Goal: Information Seeking & Learning: Learn about a topic

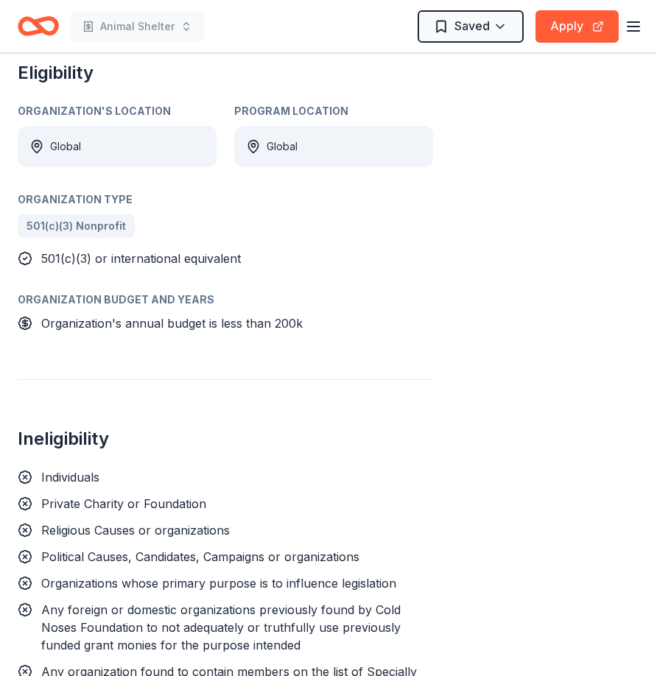
scroll to position [883, 0]
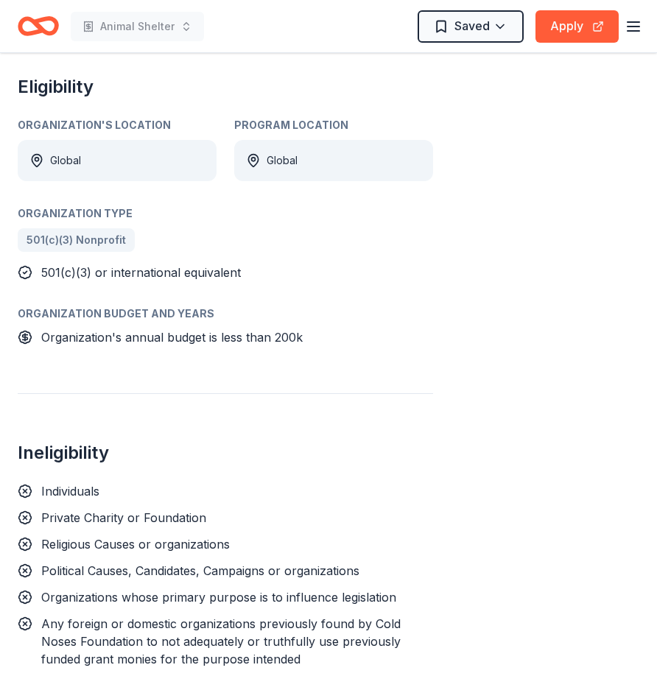
click at [281, 152] on div "Global" at bounding box center [281, 161] width 31 height 18
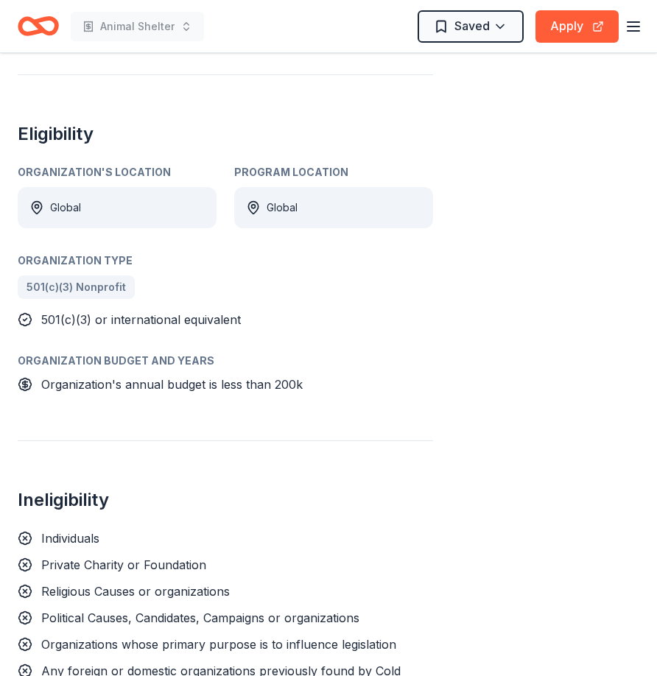
scroll to position [810, 0]
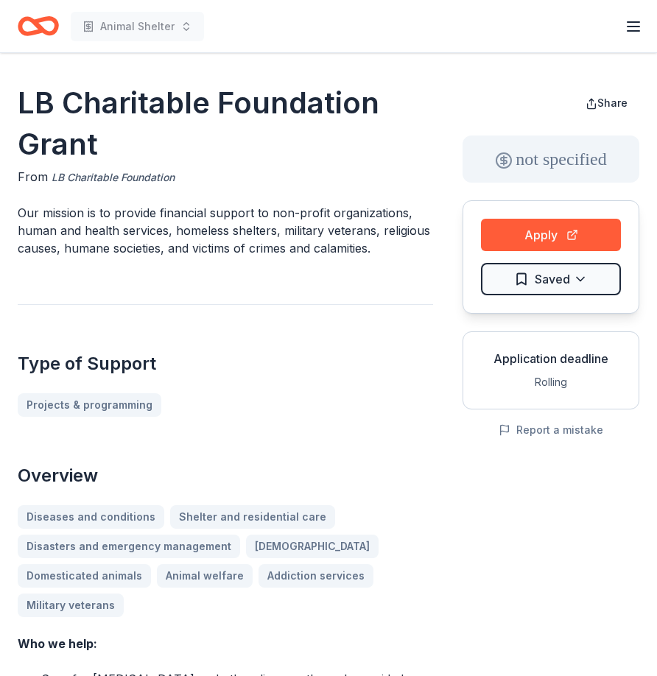
click at [74, 175] on link "LB Charitable Foundation" at bounding box center [113, 178] width 123 height 18
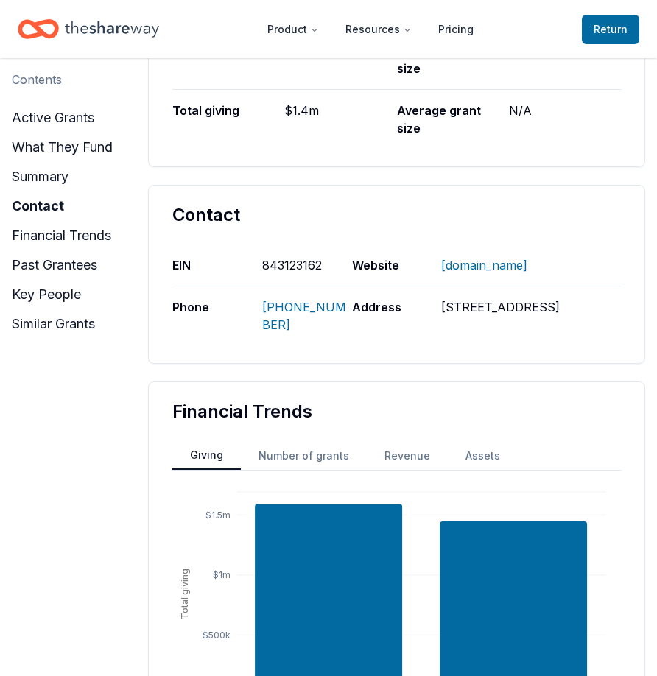
scroll to position [883, 0]
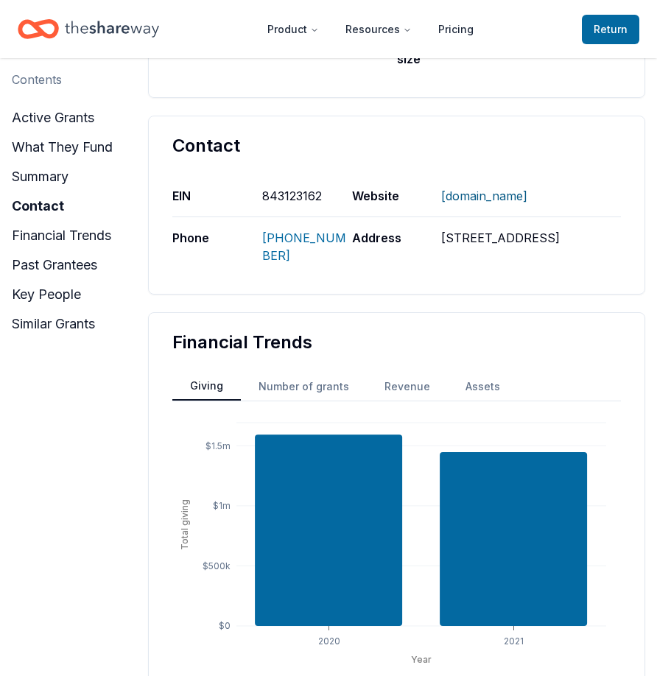
click at [501, 197] on link "lbcharitablefoundation.org" at bounding box center [484, 196] width 86 height 38
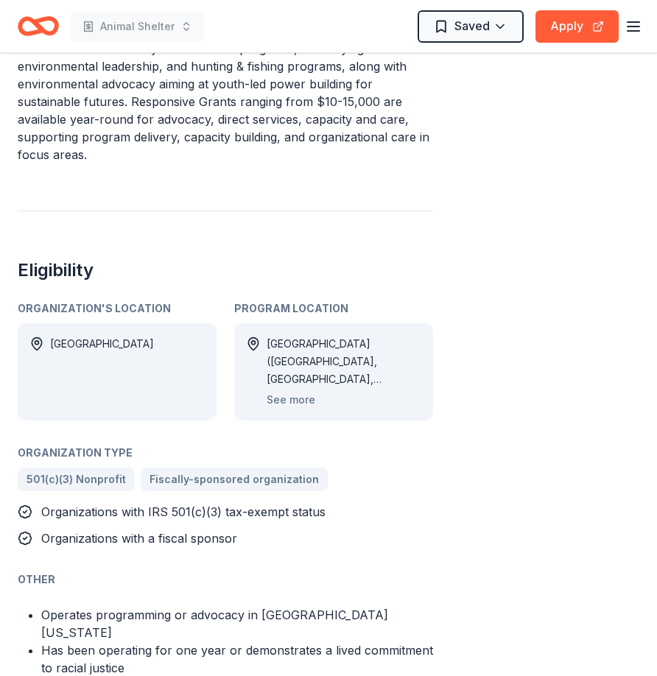
scroll to position [810, 0]
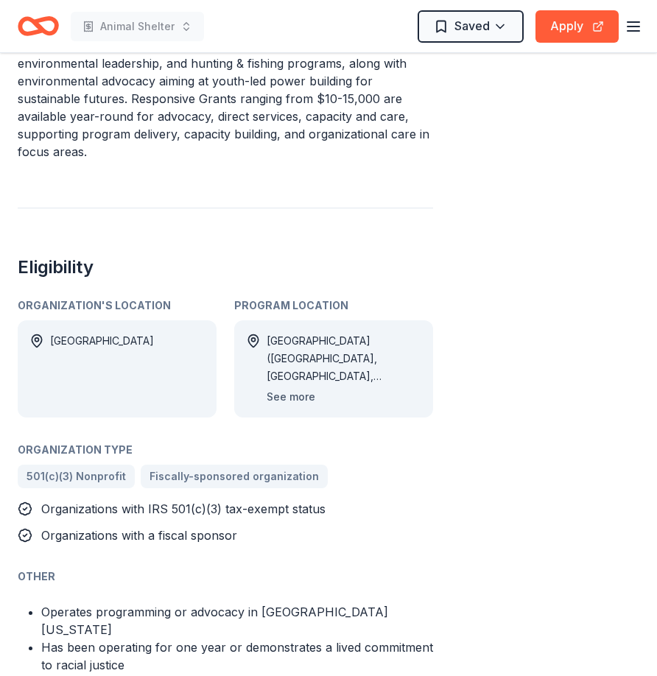
click at [298, 388] on button "See more" at bounding box center [290, 397] width 49 height 18
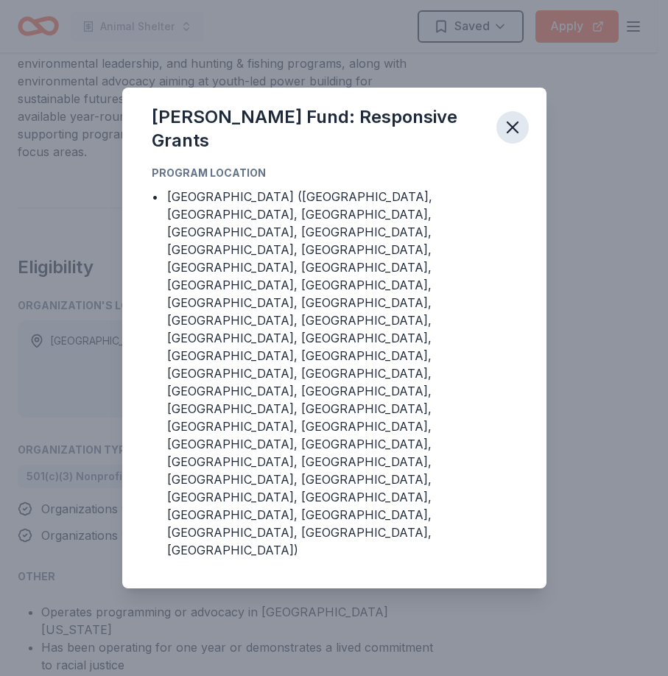
click at [515, 138] on icon "button" at bounding box center [512, 127] width 21 height 21
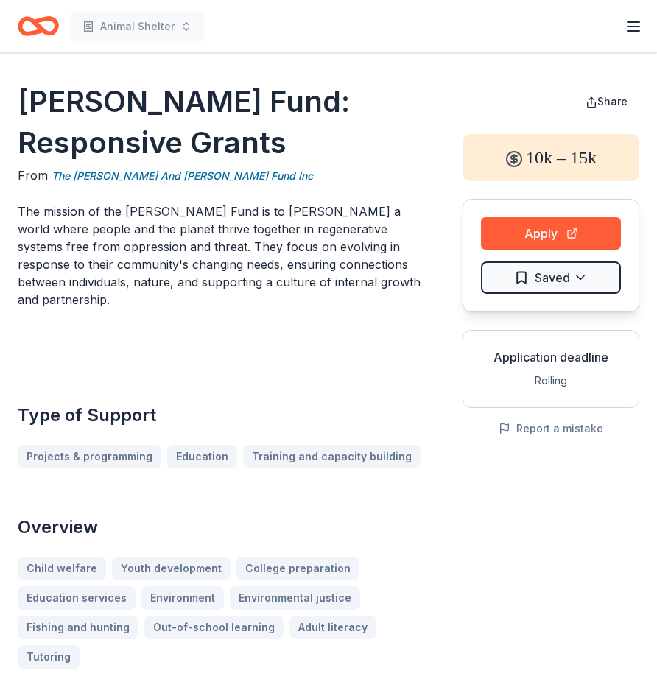
scroll to position [0, 0]
